Goal: Task Accomplishment & Management: Manage account settings

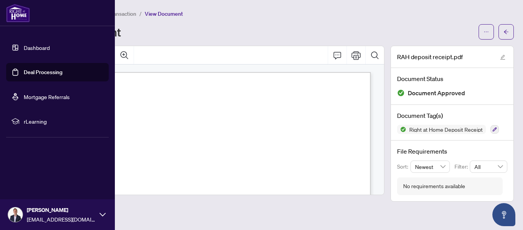
scroll to position [2, 0]
drag, startPoint x: 0, startPoint y: 0, endPoint x: 38, endPoint y: 47, distance: 60.2
click at [38, 47] on link "Dashboard" at bounding box center [37, 47] width 26 height 7
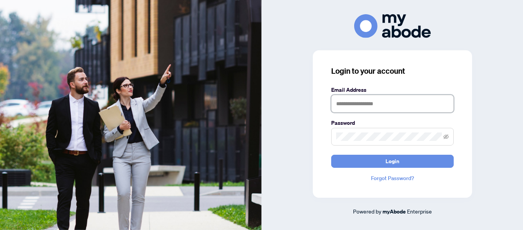
click at [338, 102] on input "text" at bounding box center [392, 104] width 123 height 18
type input "**********"
click at [344, 136] on span at bounding box center [392, 137] width 123 height 18
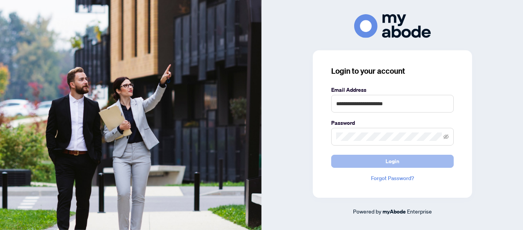
click at [362, 166] on button "Login" at bounding box center [392, 160] width 123 height 13
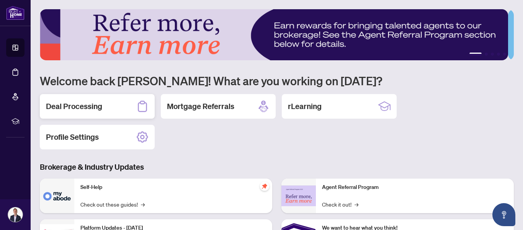
click at [79, 103] on h2 "Deal Processing" at bounding box center [74, 106] width 56 height 11
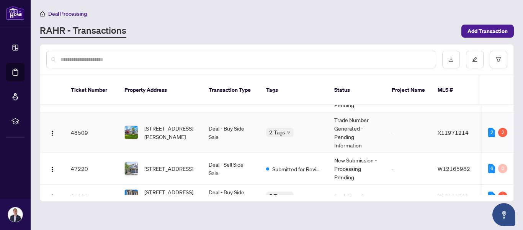
scroll to position [71, 0]
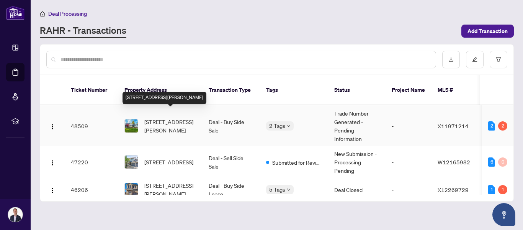
click at [162, 117] on span "18 Palomino Dr, Hamilton, Ontario L0R 1H3, Canada" at bounding box center [170, 125] width 52 height 17
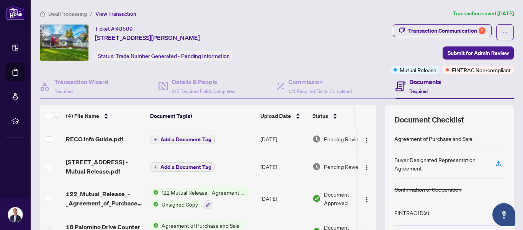
scroll to position [103, 0]
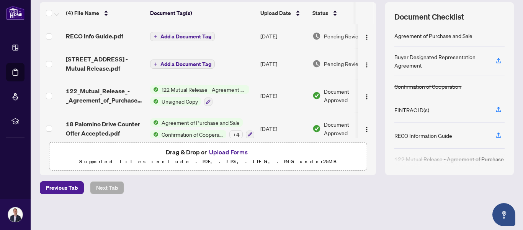
click at [220, 151] on button "Upload Forms" at bounding box center [228, 152] width 43 height 10
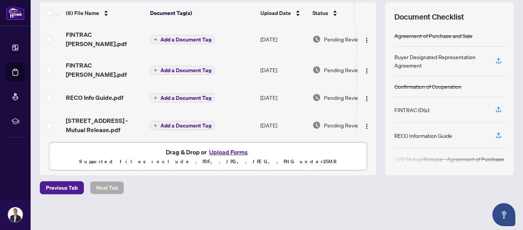
scroll to position [0, 0]
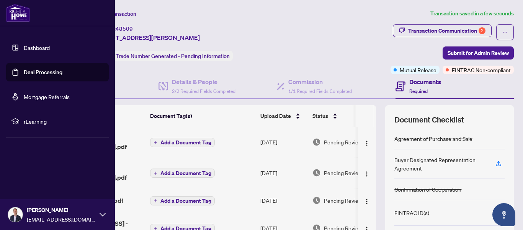
click at [29, 48] on link "Dashboard" at bounding box center [37, 47] width 26 height 7
